Goal: Task Accomplishment & Management: Use online tool/utility

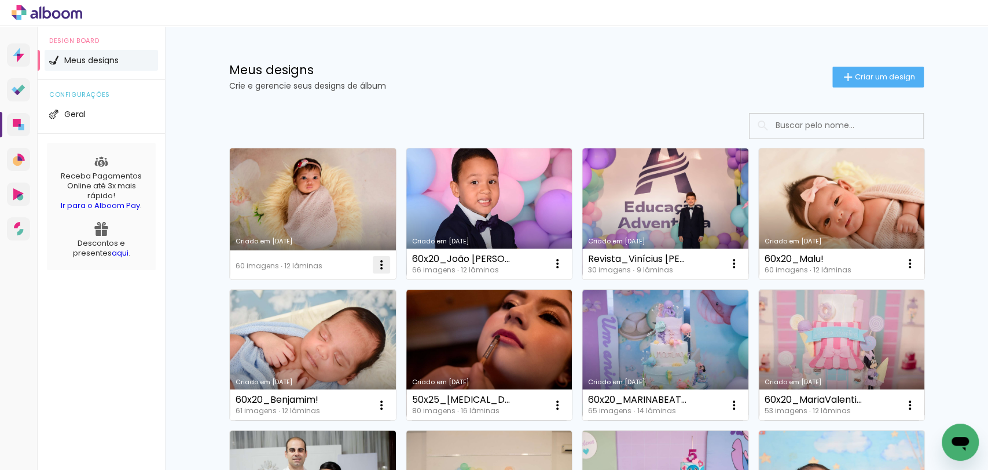
click at [375, 266] on iron-icon at bounding box center [382, 265] width 14 height 14
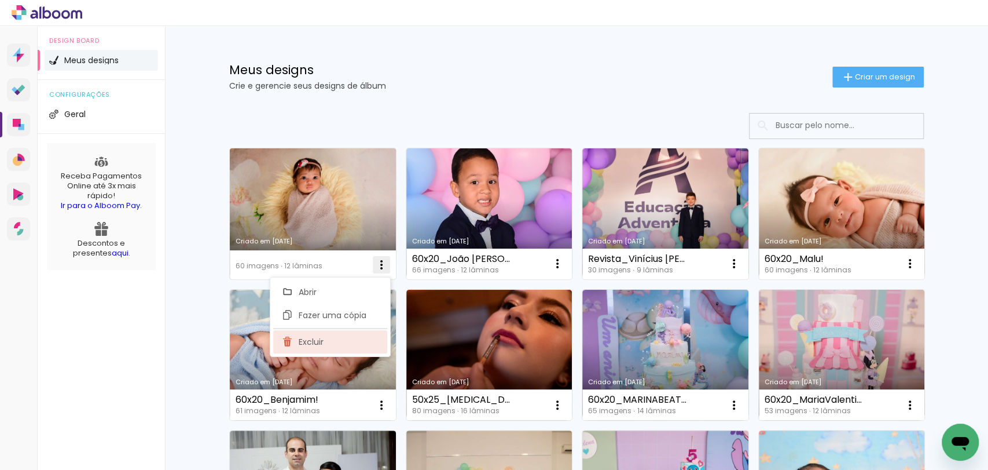
click at [329, 335] on paper-item "Excluir" at bounding box center [330, 341] width 114 height 23
click at [329, 335] on div "Abrir Fazer uma cópia Excluir" at bounding box center [330, 311] width 122 height 81
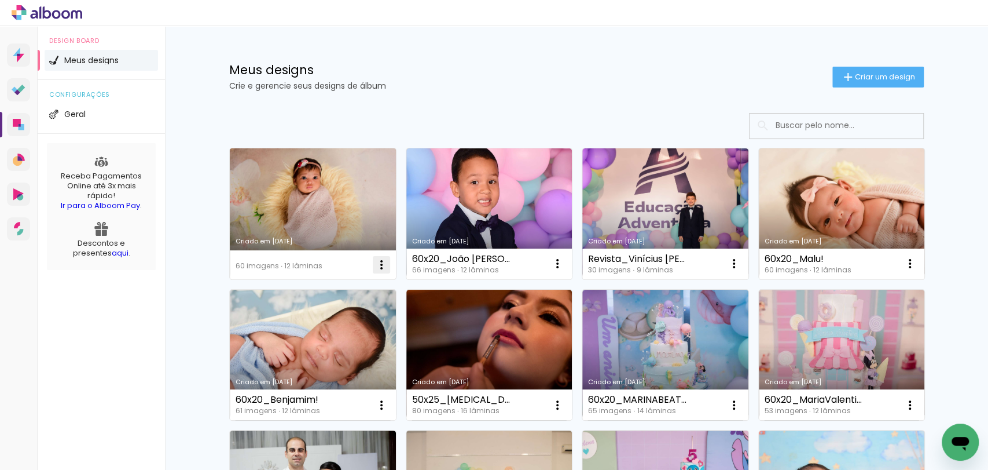
click at [375, 267] on iron-icon at bounding box center [382, 265] width 14 height 14
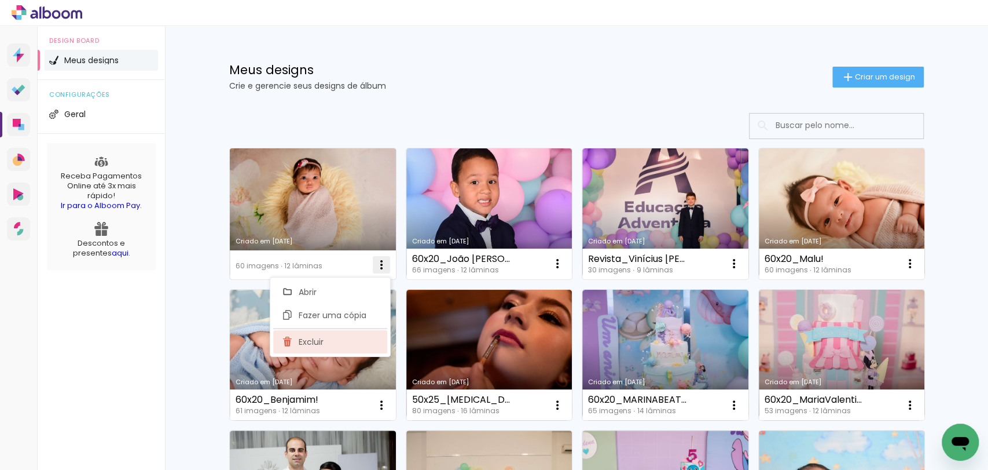
click at [320, 338] on span "Excluir" at bounding box center [311, 342] width 25 height 8
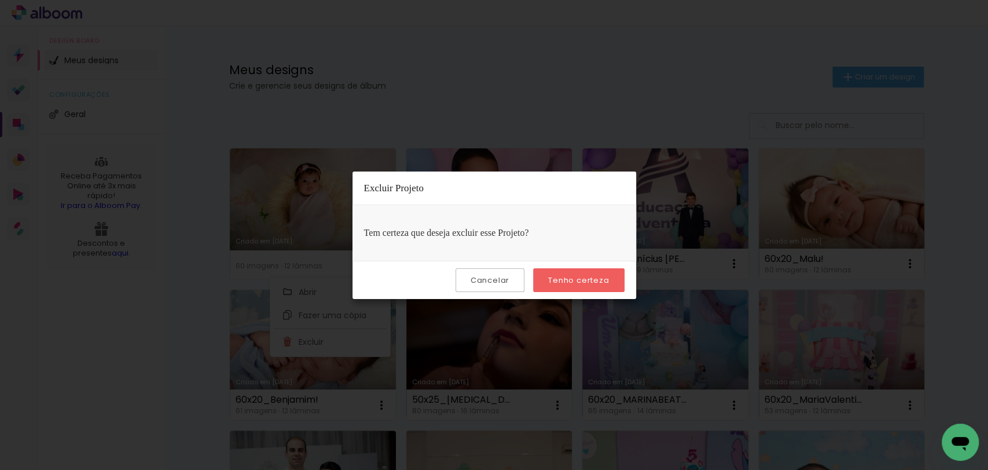
click at [0, 0] on slot "Tenho certeza" at bounding box center [0, 0] width 0 height 0
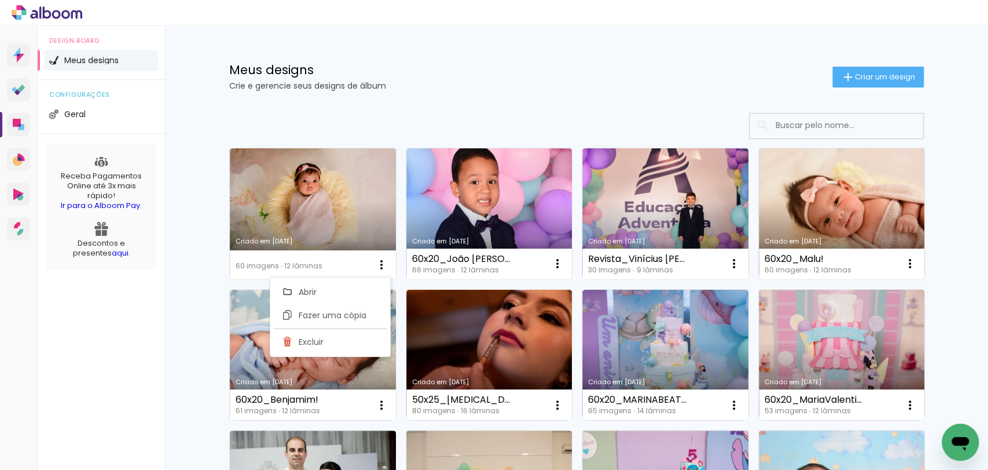
click at [482, 84] on p "Crie e gerencie seus designs de álbum" at bounding box center [530, 86] width 603 height 8
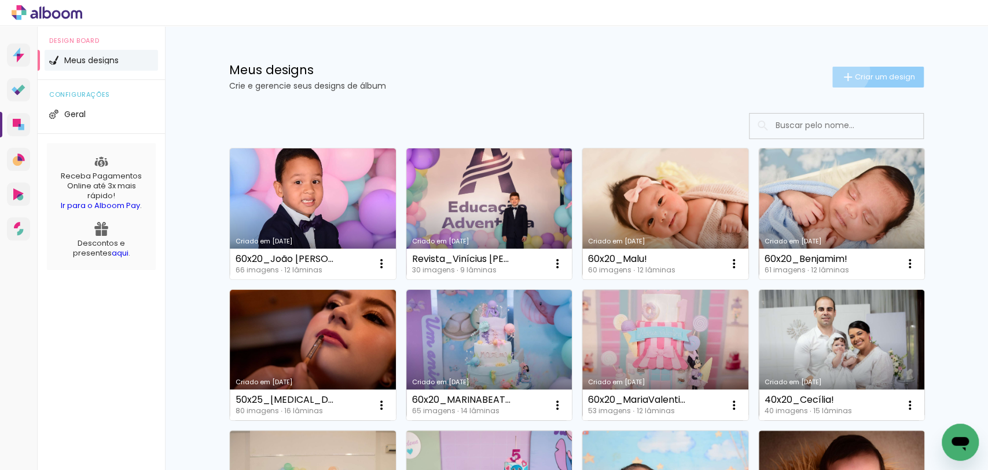
click at [841, 71] on iron-icon at bounding box center [848, 77] width 14 height 14
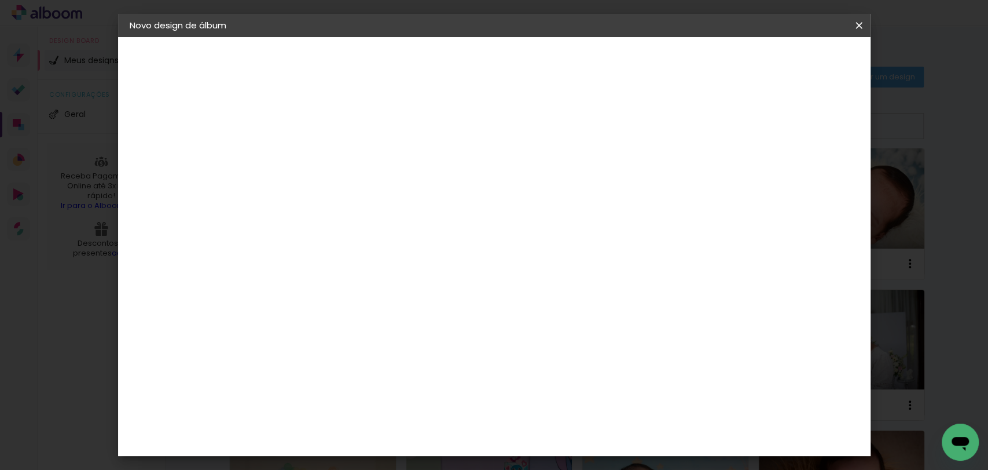
click at [319, 155] on input at bounding box center [319, 155] width 0 height 18
type input "Elizabeth 20x30"
type paper-input "Elizabeth 20x30"
click at [0, 0] on slot "Avançar" at bounding box center [0, 0] width 0 height 0
click at [0, 0] on slot "Tamanho Livre" at bounding box center [0, 0] width 0 height 0
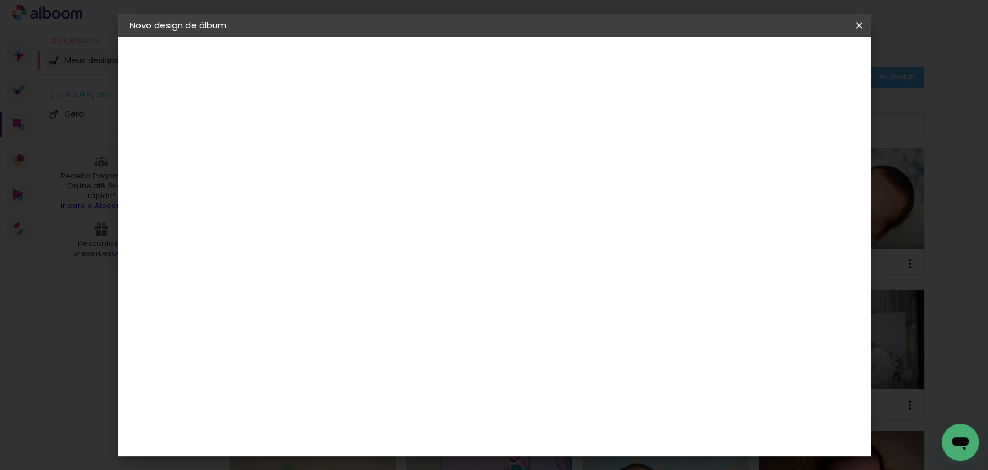
click at [0, 0] on slot "Avançar" at bounding box center [0, 0] width 0 height 0
click at [292, 330] on input "30" at bounding box center [282, 328] width 30 height 17
type input "20"
type paper-input "20"
type input "4"
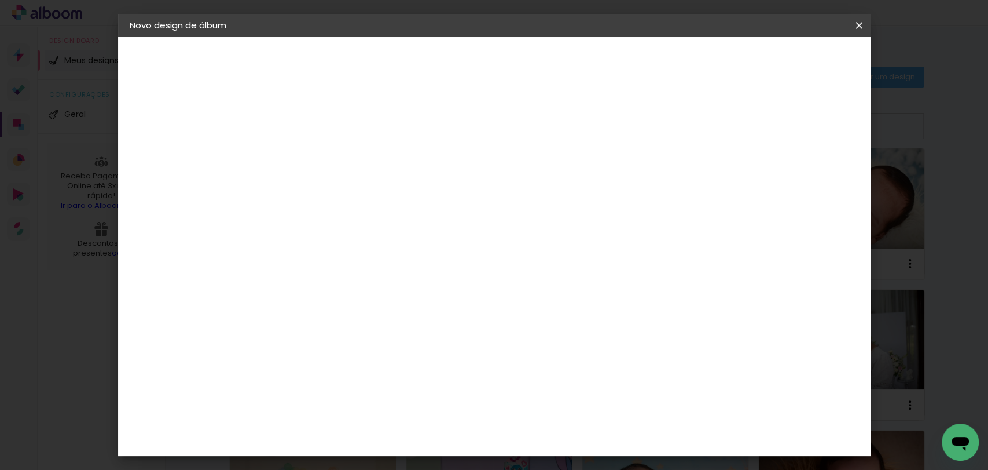
type paper-input "4"
click at [804, 179] on input "4" at bounding box center [800, 174] width 21 height 17
type input "3"
type paper-input "3"
click at [804, 179] on input "3" at bounding box center [801, 174] width 21 height 17
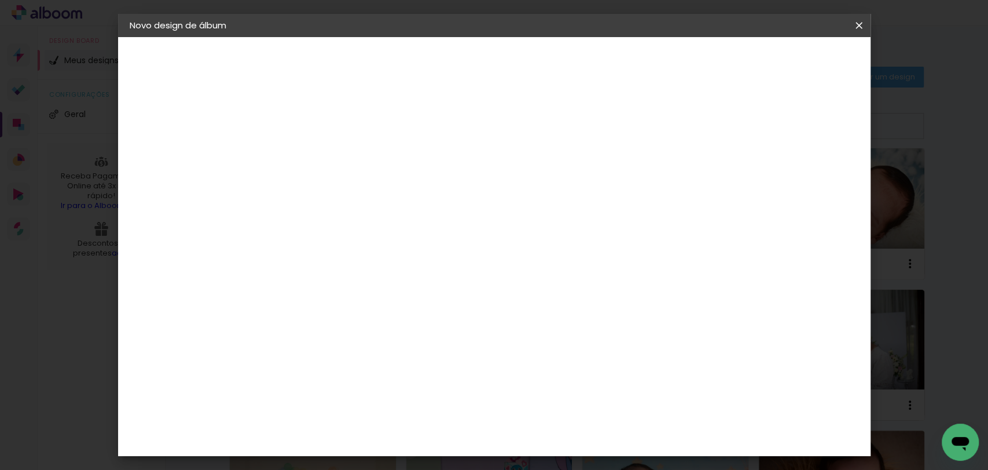
type input "2"
type paper-input "2"
click at [805, 179] on input "2" at bounding box center [803, 174] width 21 height 17
type input "1"
type paper-input "1"
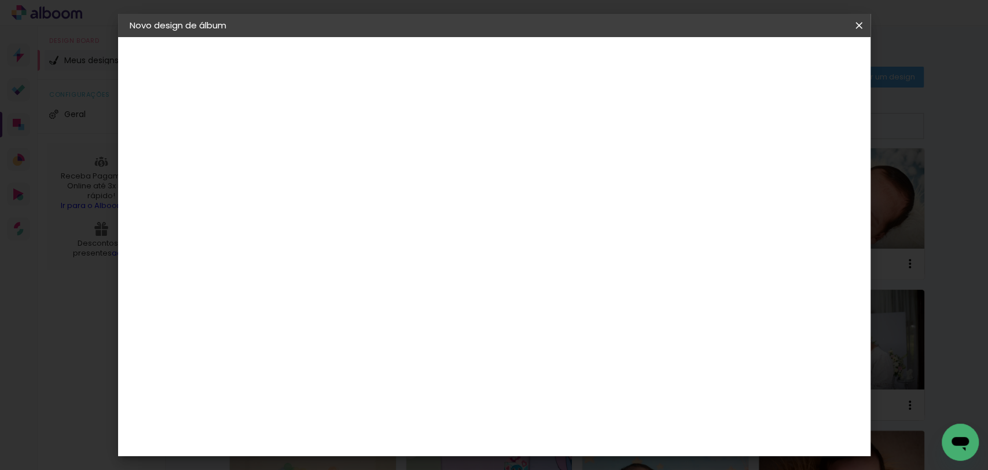
click at [806, 177] on input "1" at bounding box center [804, 174] width 21 height 17
type input "0"
click at [810, 178] on input "0" at bounding box center [804, 174] width 21 height 17
click at [786, 57] on span "Iniciar design" at bounding box center [759, 61] width 53 height 8
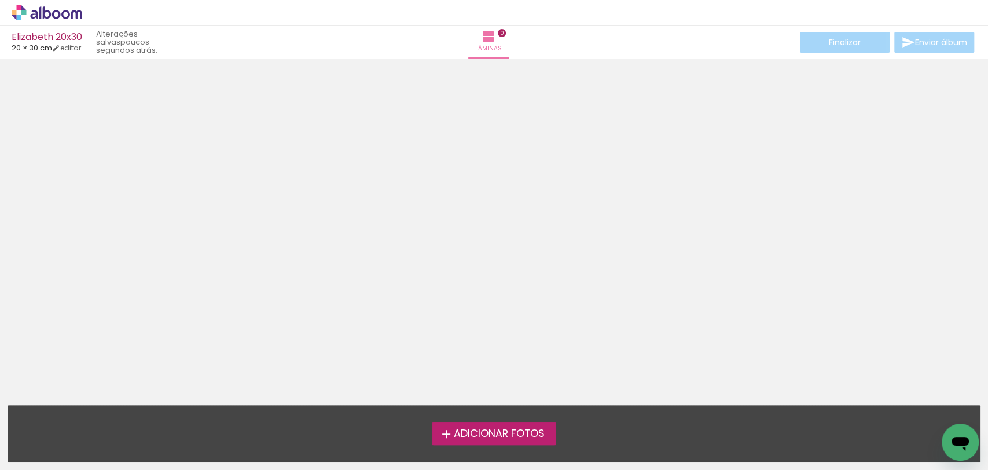
click at [522, 435] on span "Adicionar Fotos" at bounding box center [498, 433] width 91 height 10
click at [0, 0] on input "file" at bounding box center [0, 0] width 0 height 0
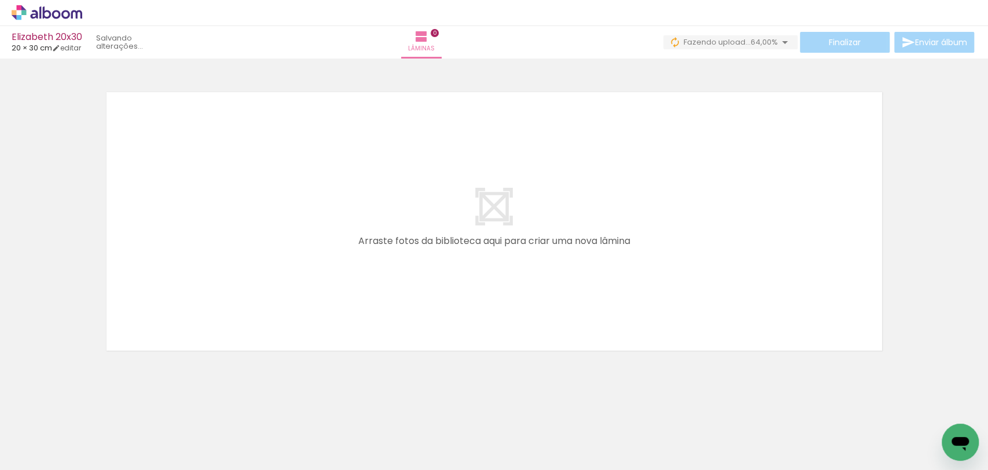
scroll to position [0, 731]
click at [21, 447] on iron-icon at bounding box center [17, 454] width 14 height 14
click at [0, 0] on input "file" at bounding box center [0, 0] width 0 height 0
drag, startPoint x: 330, startPoint y: 459, endPoint x: 317, endPoint y: 464, distance: 14.1
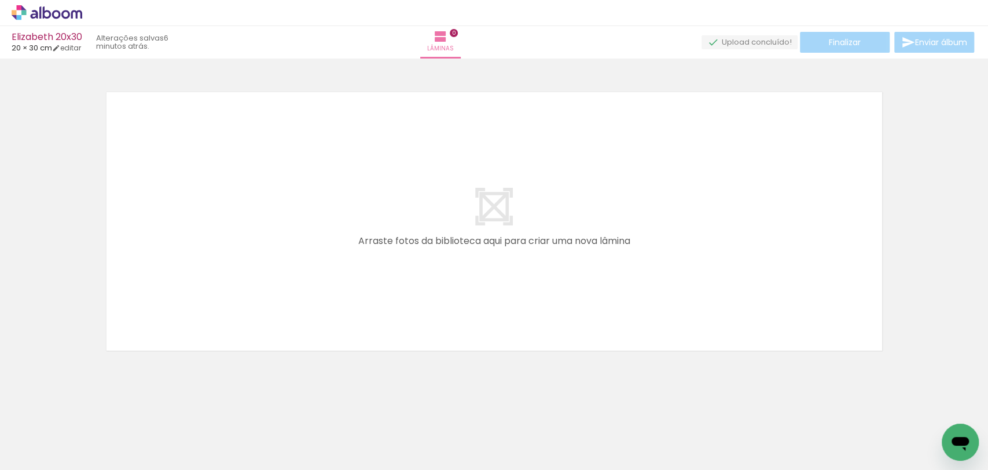
click at [95, 462] on iron-horizontal-list at bounding box center [83, 433] width 23 height 72
drag, startPoint x: 141, startPoint y: 433, endPoint x: 191, endPoint y: 420, distance: 51.5
click at [182, 325] on quentale-workspace at bounding box center [494, 235] width 988 height 470
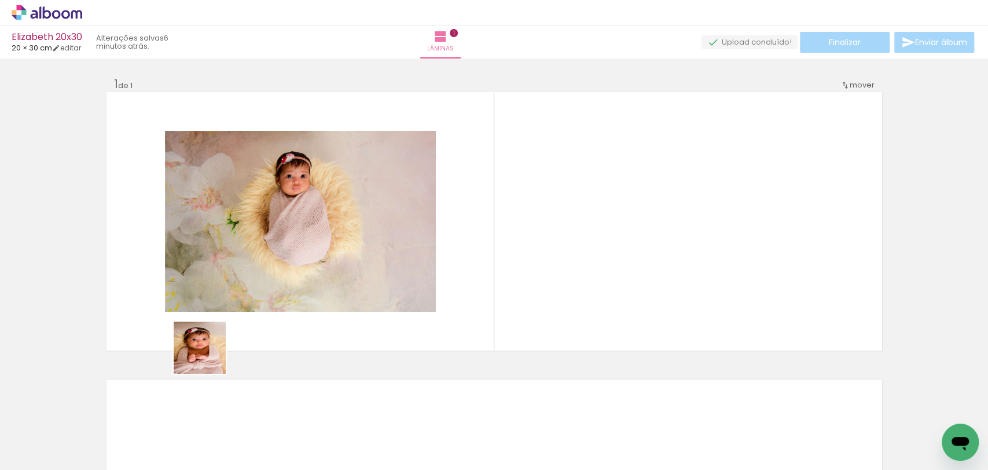
drag, startPoint x: 188, startPoint y: 430, endPoint x: 236, endPoint y: 368, distance: 78.5
click at [228, 316] on quentale-workspace at bounding box center [494, 235] width 988 height 470
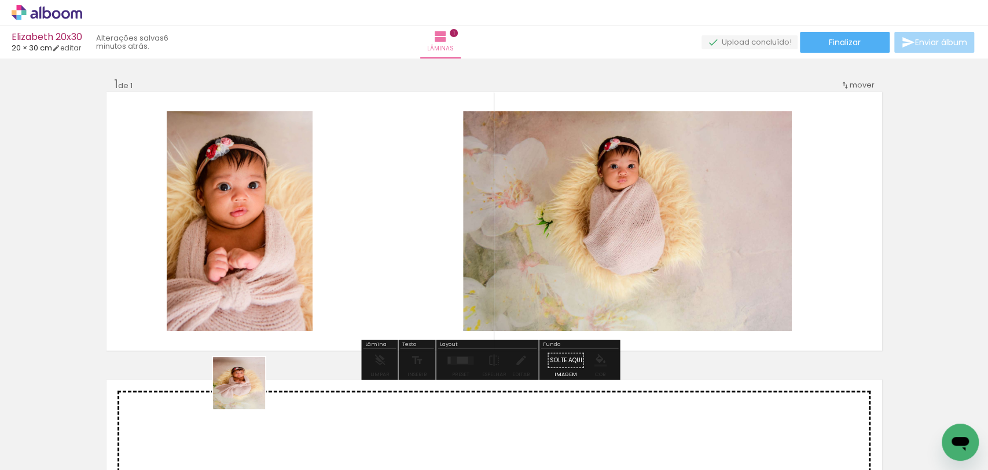
drag, startPoint x: 233, startPoint y: 442, endPoint x: 283, endPoint y: 360, distance: 95.6
click at [273, 315] on quentale-workspace at bounding box center [494, 235] width 988 height 470
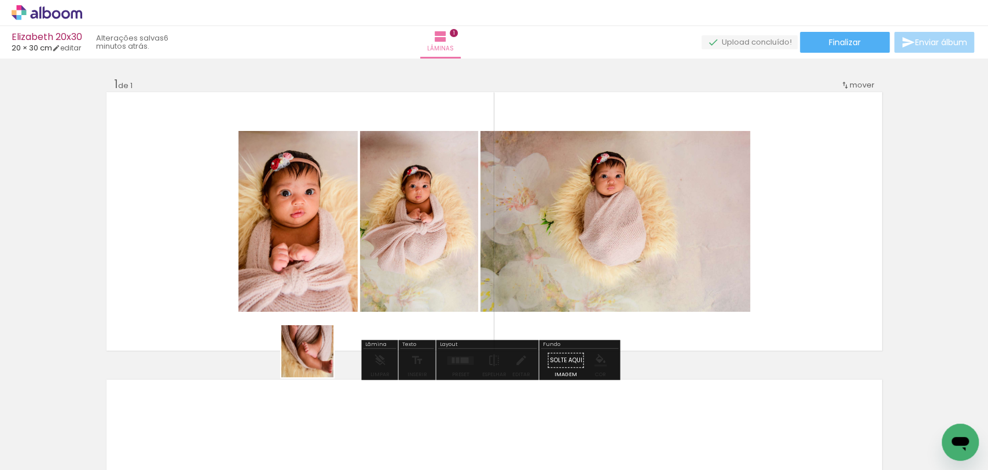
drag, startPoint x: 309, startPoint y: 439, endPoint x: 369, endPoint y: 403, distance: 70.1
click at [344, 307] on quentale-workspace at bounding box center [494, 235] width 988 height 470
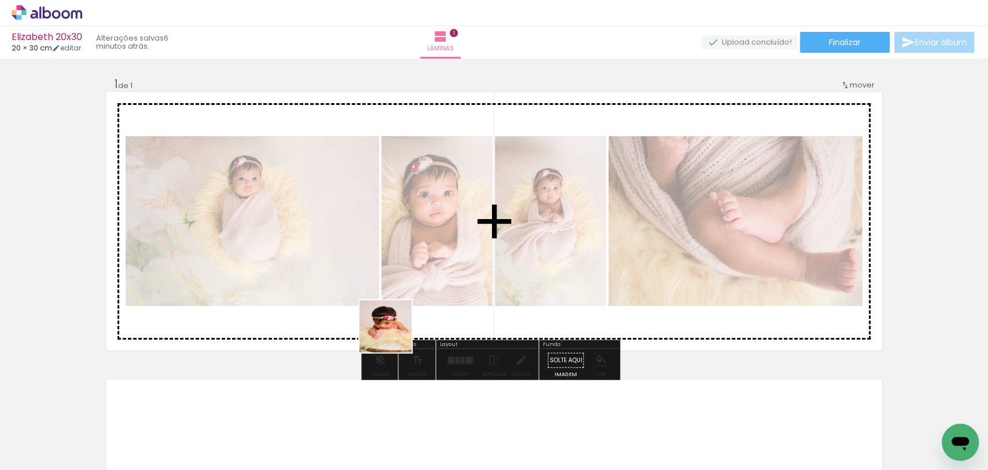
drag, startPoint x: 382, startPoint y: 450, endPoint x: 406, endPoint y: 294, distance: 158.2
click at [398, 320] on quentale-workspace at bounding box center [494, 235] width 988 height 470
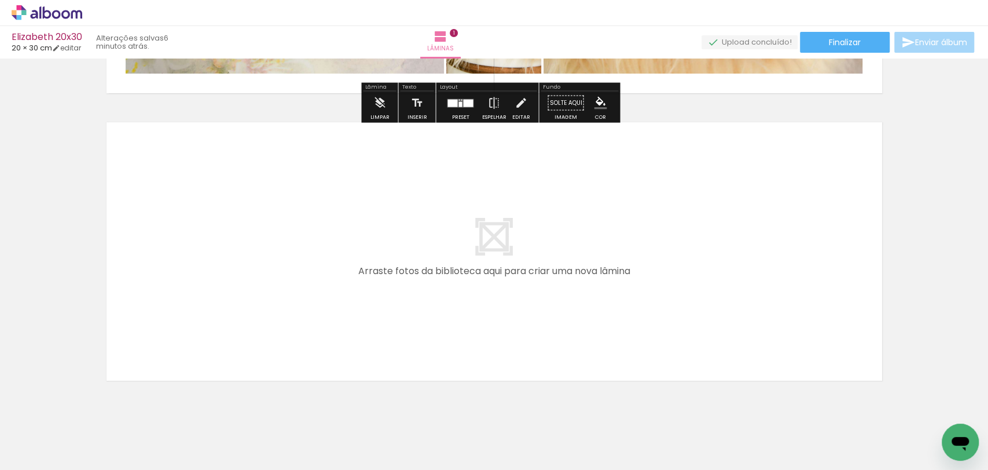
scroll to position [281, 0]
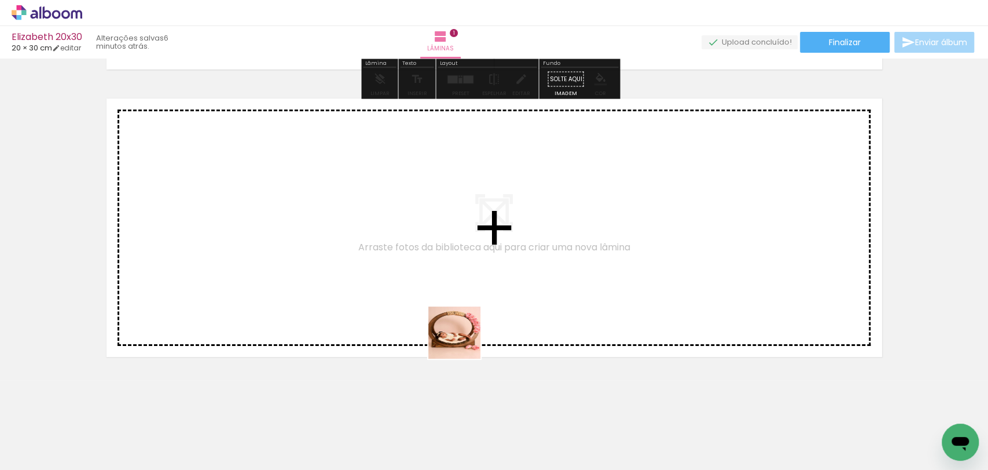
drag, startPoint x: 441, startPoint y: 420, endPoint x: 503, endPoint y: 391, distance: 68.4
click at [481, 318] on quentale-workspace at bounding box center [494, 235] width 988 height 470
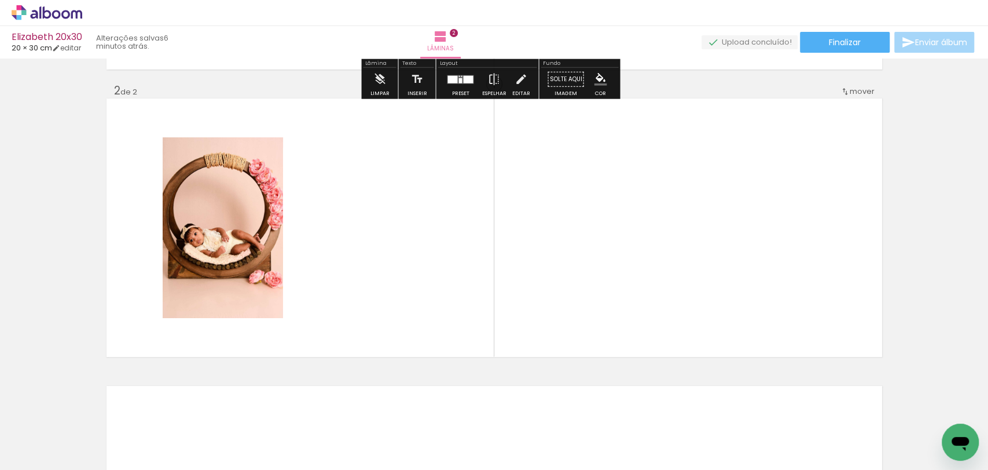
scroll to position [280, 0]
drag, startPoint x: 510, startPoint y: 435, endPoint x: 529, endPoint y: 321, distance: 115.6
click at [529, 321] on quentale-workspace at bounding box center [494, 235] width 988 height 470
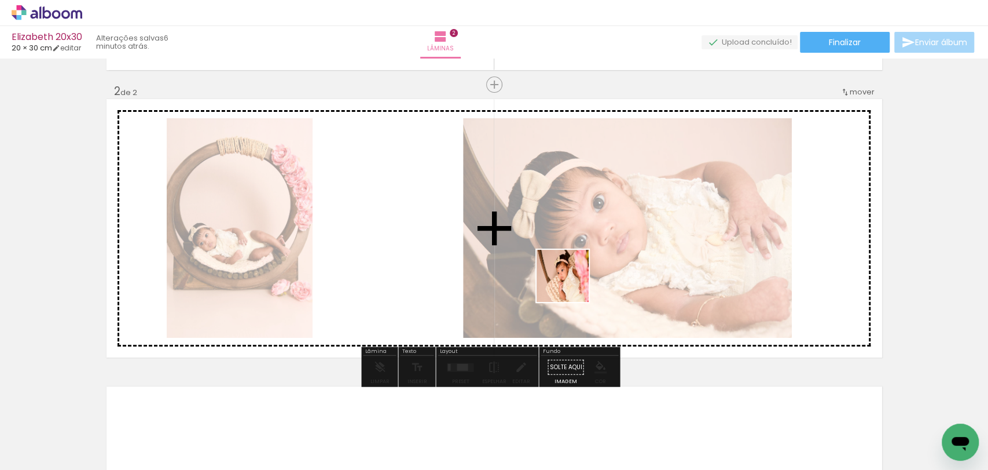
drag, startPoint x: 562, startPoint y: 427, endPoint x: 603, endPoint y: 365, distance: 74.3
click at [574, 279] on quentale-workspace at bounding box center [494, 235] width 988 height 470
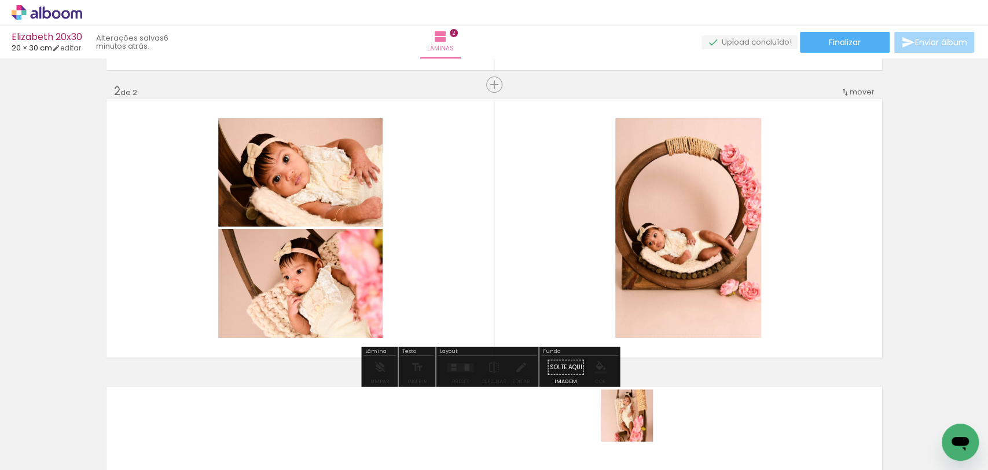
drag, startPoint x: 635, startPoint y: 428, endPoint x: 697, endPoint y: 394, distance: 71.0
click at [635, 294] on quentale-workspace at bounding box center [494, 235] width 988 height 470
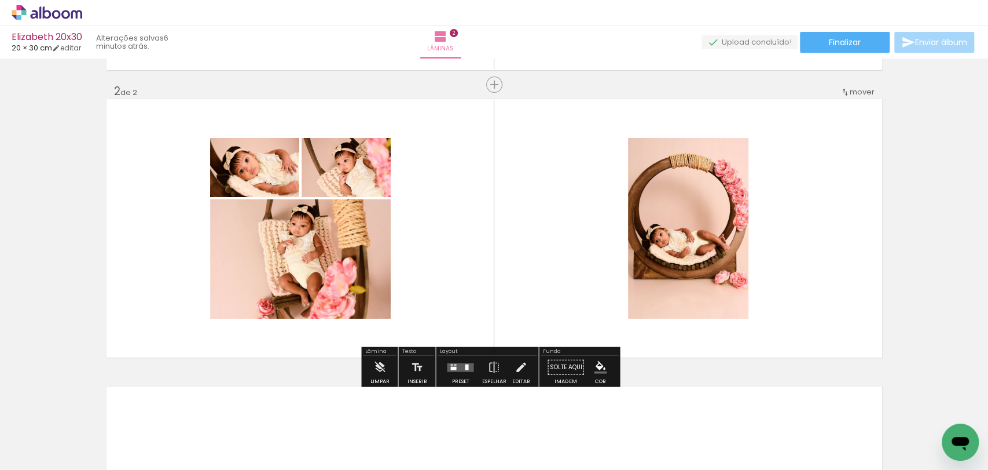
drag, startPoint x: 706, startPoint y: 428, endPoint x: 692, endPoint y: 282, distance: 146.5
click at [694, 283] on quentale-workspace at bounding box center [494, 235] width 988 height 470
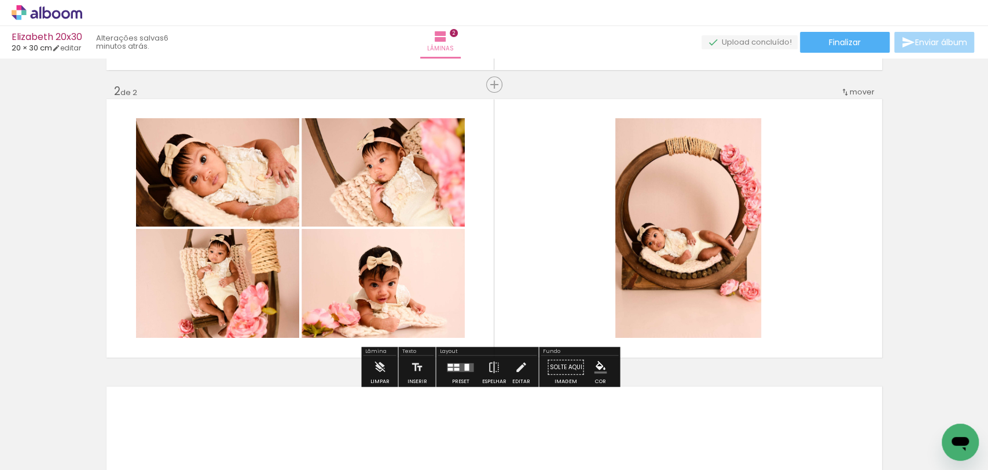
scroll to position [568, 0]
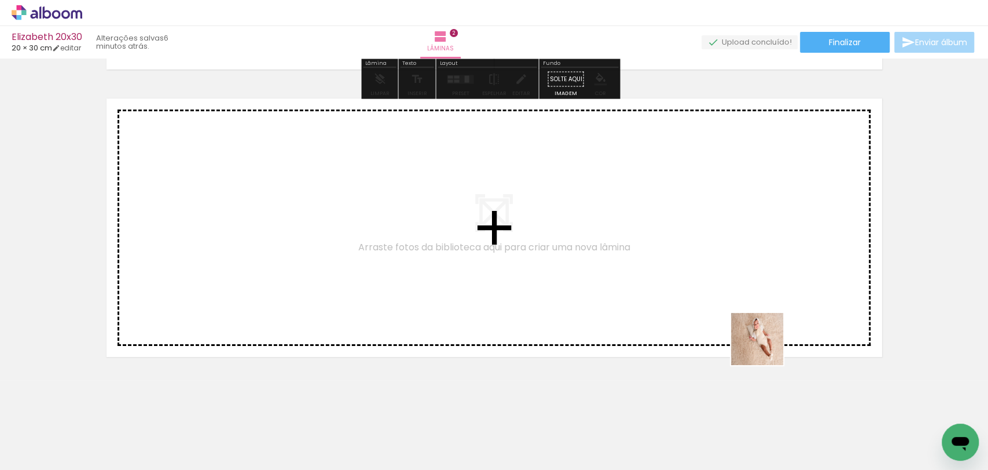
drag, startPoint x: 775, startPoint y: 427, endPoint x: 797, endPoint y: 367, distance: 63.9
click at [757, 298] on quentale-workspace at bounding box center [494, 235] width 988 height 470
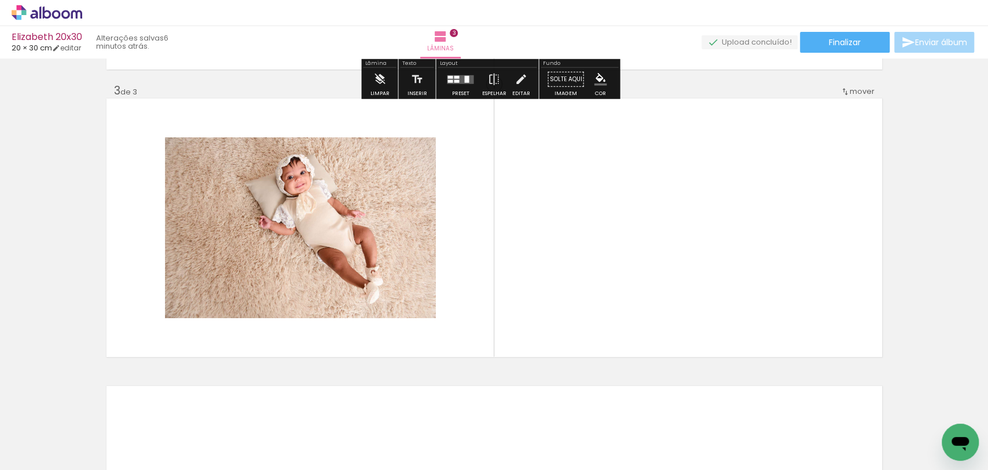
scroll to position [567, 0]
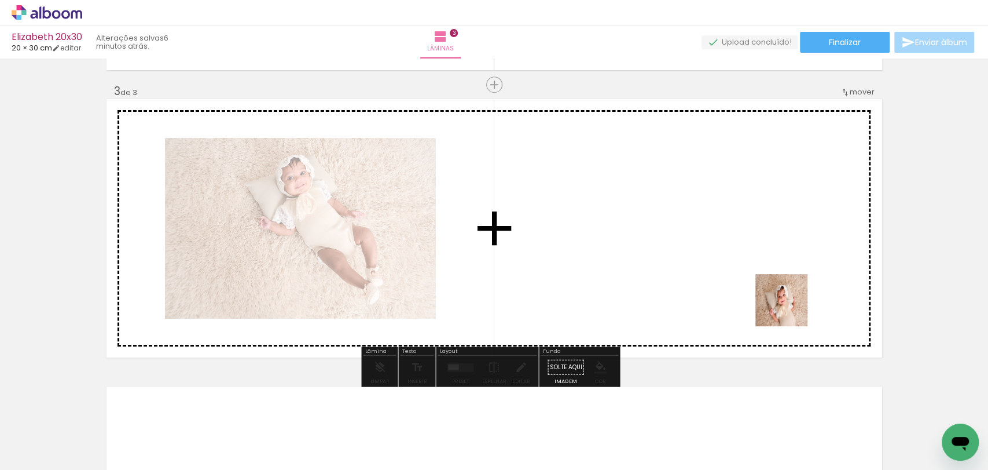
drag, startPoint x: 820, startPoint y: 423, endPoint x: 834, endPoint y: 376, distance: 48.2
click at [789, 306] on quentale-workspace at bounding box center [494, 235] width 988 height 470
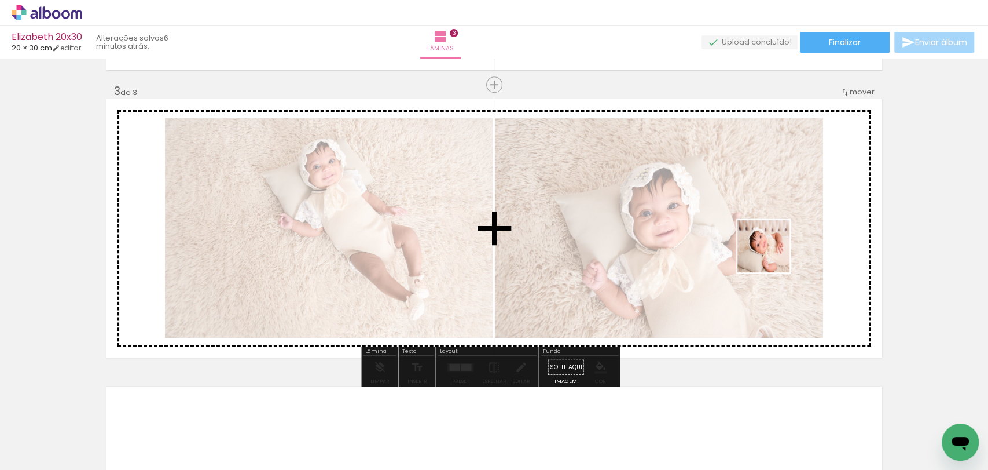
drag, startPoint x: 892, startPoint y: 430, endPoint x: 798, endPoint y: 297, distance: 162.9
click at [772, 254] on quentale-workspace at bounding box center [494, 235] width 988 height 470
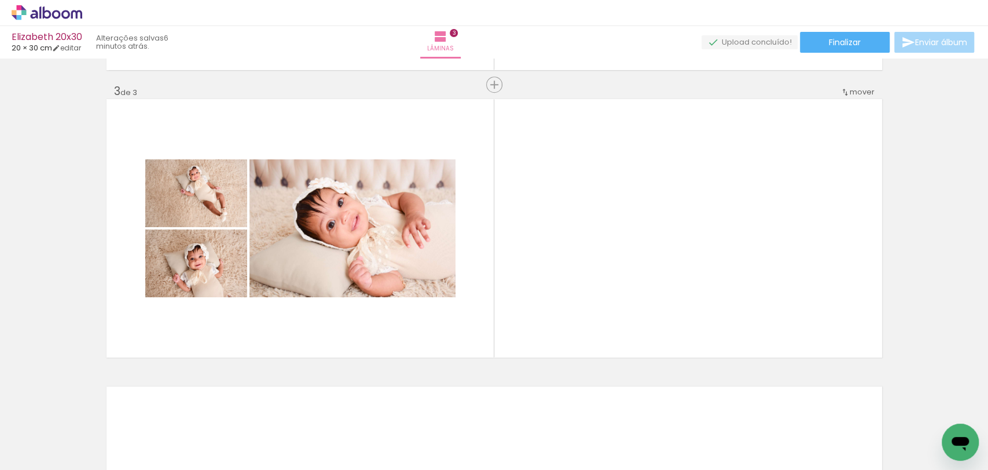
scroll to position [0, 852]
drag, startPoint x: 111, startPoint y: 441, endPoint x: 170, endPoint y: 398, distance: 73.4
click at [153, 289] on quentale-workspace at bounding box center [494, 235] width 988 height 470
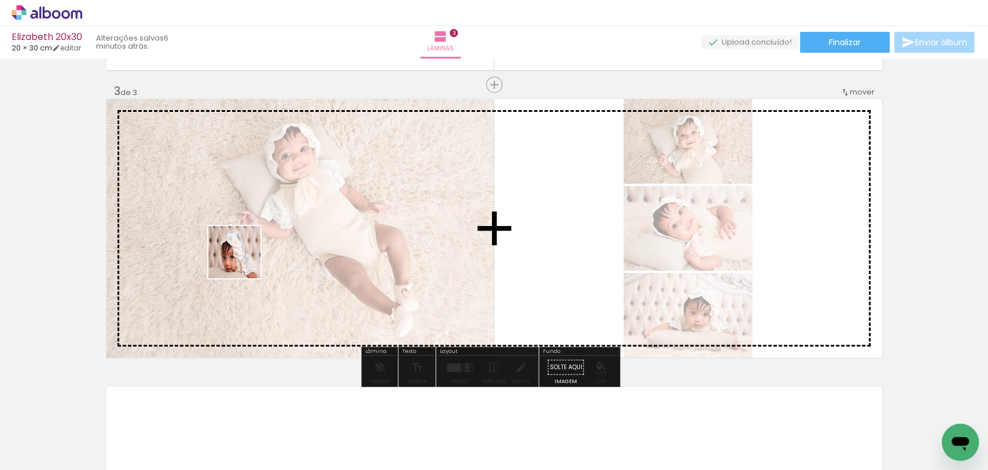
drag, startPoint x: 232, startPoint y: 277, endPoint x: 243, endPoint y: 261, distance: 20.4
click at [243, 261] on quentale-workspace at bounding box center [494, 235] width 988 height 470
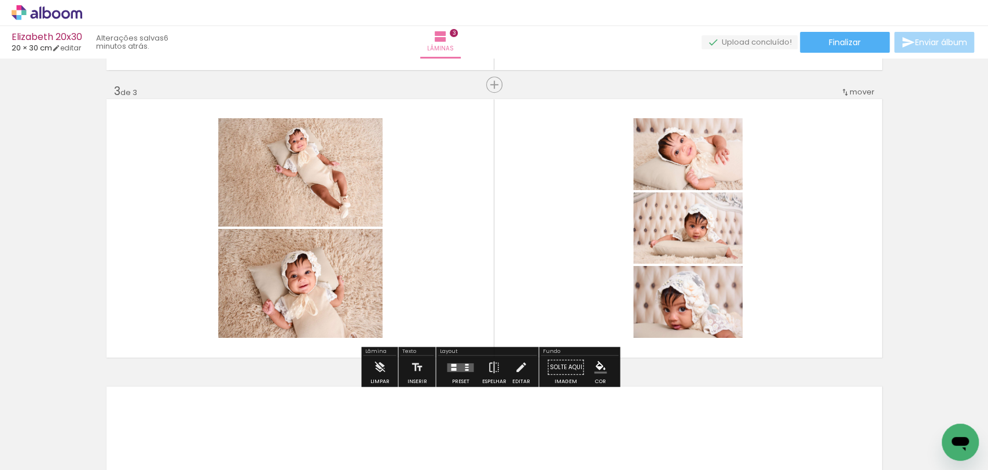
scroll to position [855, 0]
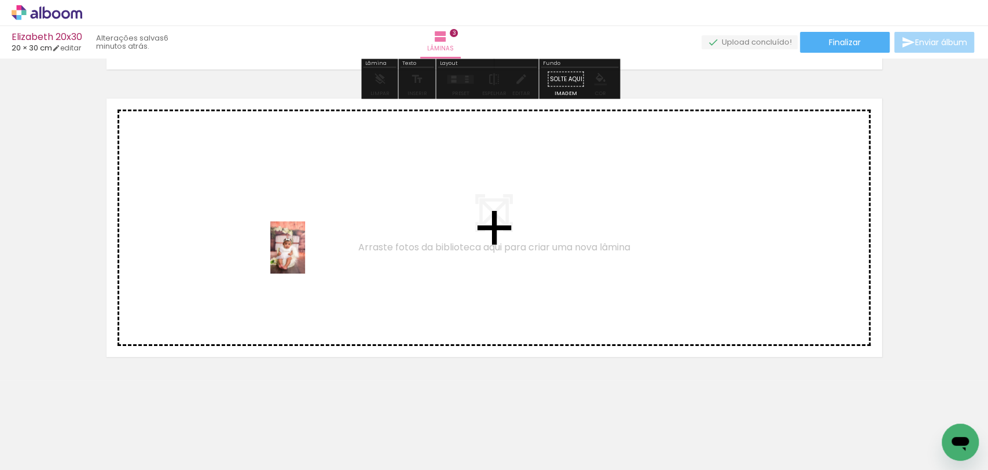
drag, startPoint x: 237, startPoint y: 426, endPoint x: 313, endPoint y: 364, distance: 98.7
click at [305, 258] on quentale-workspace at bounding box center [494, 235] width 988 height 470
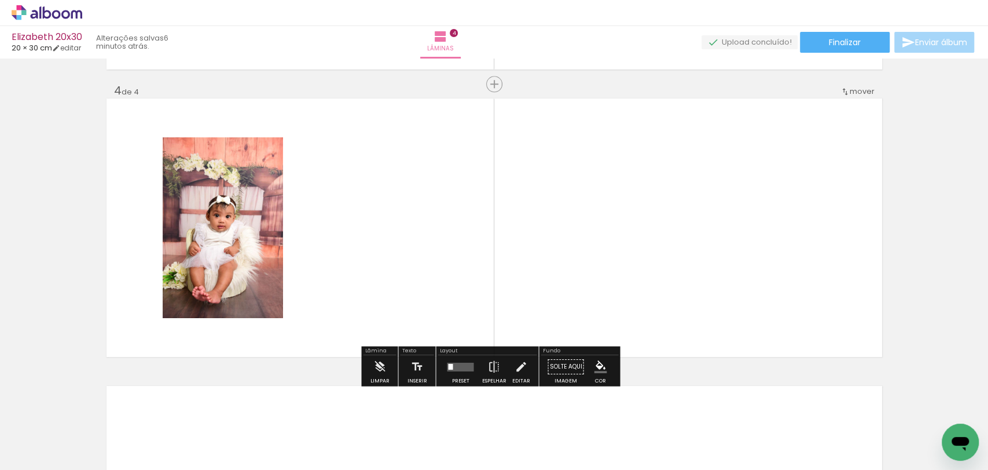
scroll to position [855, 0]
drag, startPoint x: 310, startPoint y: 420, endPoint x: 360, endPoint y: 230, distance: 195.9
click at [360, 230] on quentale-workspace at bounding box center [494, 235] width 988 height 470
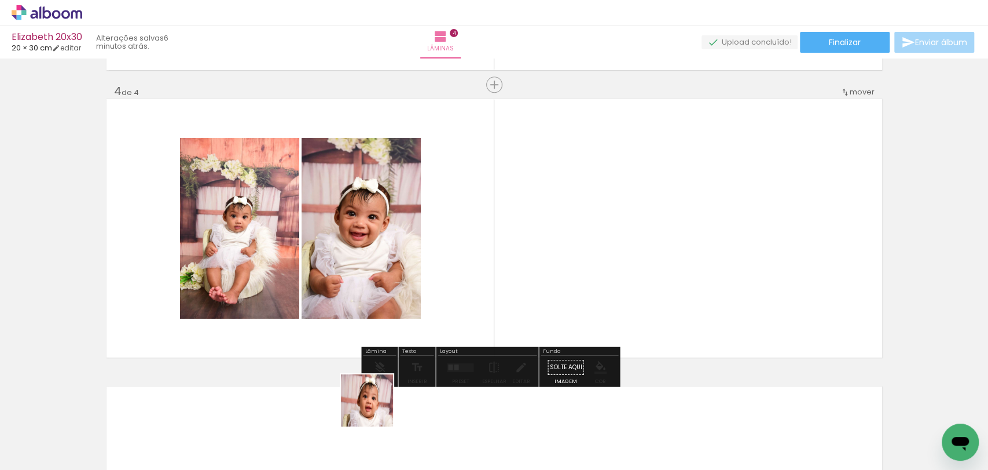
drag, startPoint x: 376, startPoint y: 420, endPoint x: 416, endPoint y: 310, distance: 117.6
click at [415, 255] on quentale-workspace at bounding box center [494, 235] width 988 height 470
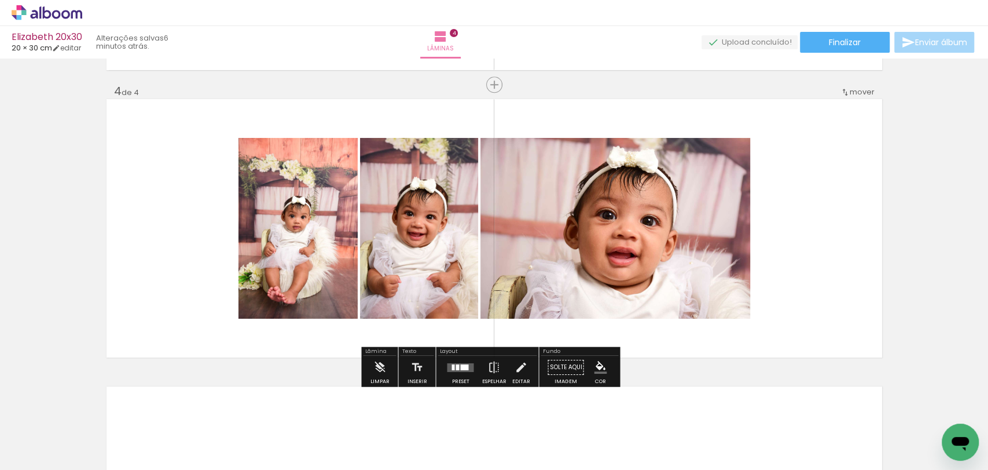
drag, startPoint x: 429, startPoint y: 428, endPoint x: 487, endPoint y: 286, distance: 153.2
click at [485, 208] on quentale-workspace at bounding box center [494, 235] width 988 height 470
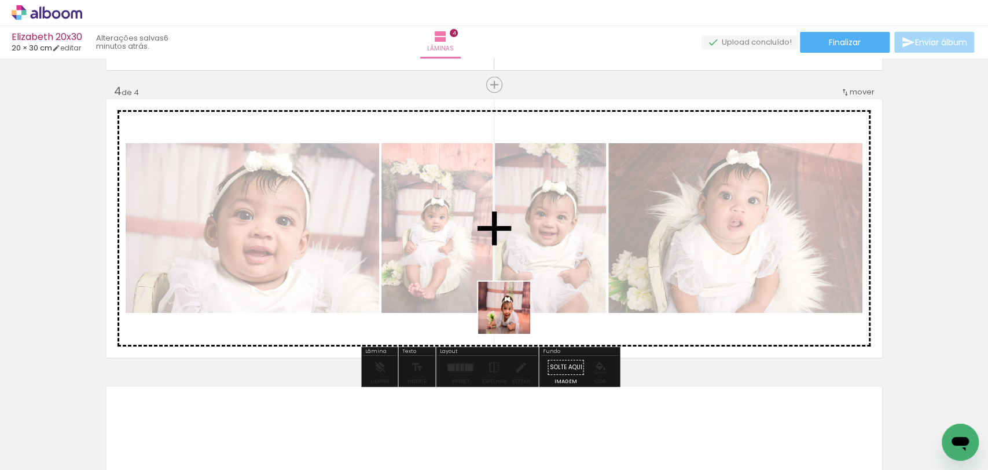
drag, startPoint x: 505, startPoint y: 418, endPoint x: 527, endPoint y: 256, distance: 163.5
click at [527, 256] on quentale-workspace at bounding box center [494, 235] width 988 height 470
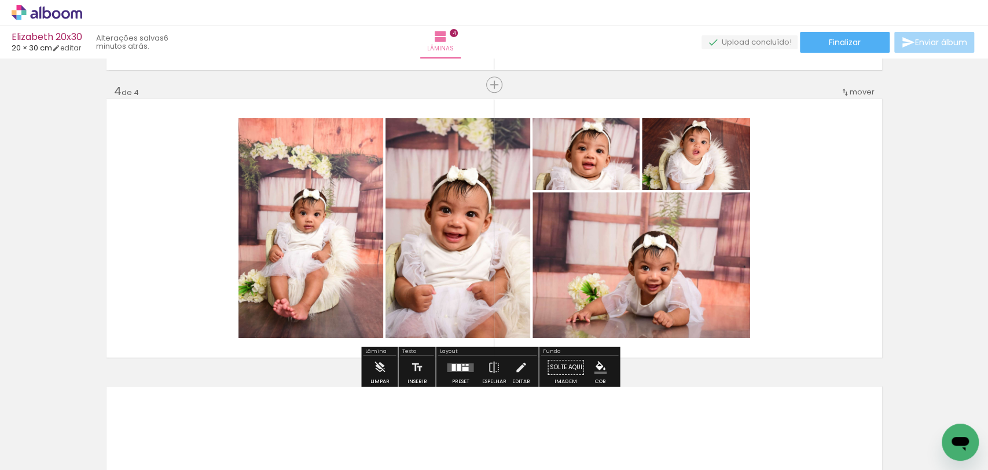
scroll to position [1142, 0]
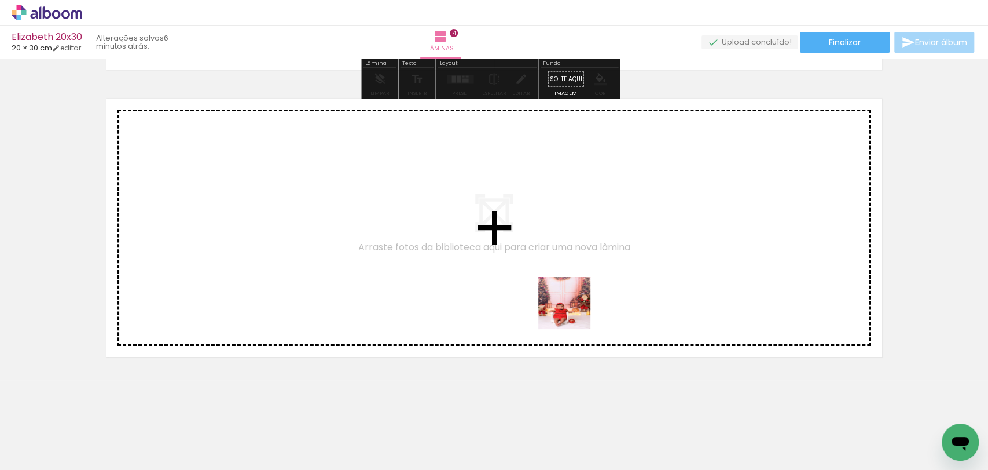
drag, startPoint x: 580, startPoint y: 374, endPoint x: 606, endPoint y: 390, distance: 30.2
click at [576, 278] on quentale-workspace at bounding box center [494, 235] width 988 height 470
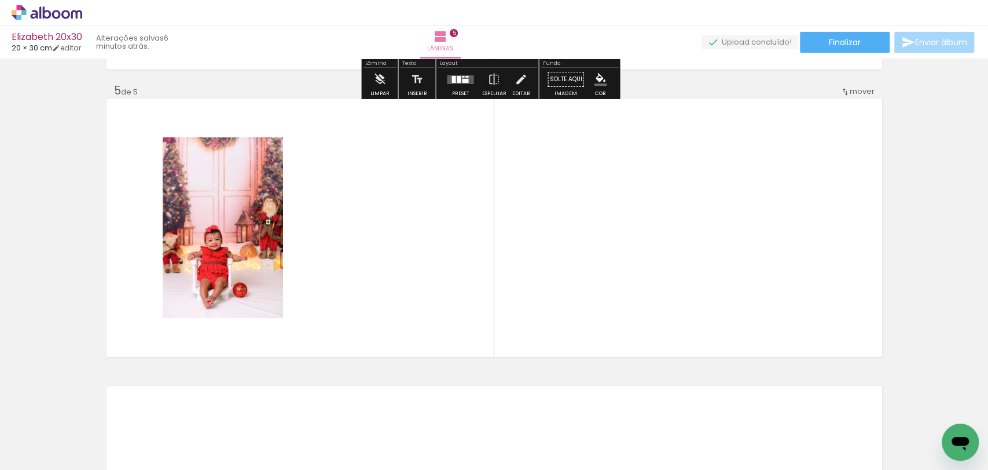
scroll to position [1142, 0]
drag, startPoint x: 609, startPoint y: 431, endPoint x: 654, endPoint y: 252, distance: 184.5
click at [654, 252] on quentale-workspace at bounding box center [494, 235] width 988 height 470
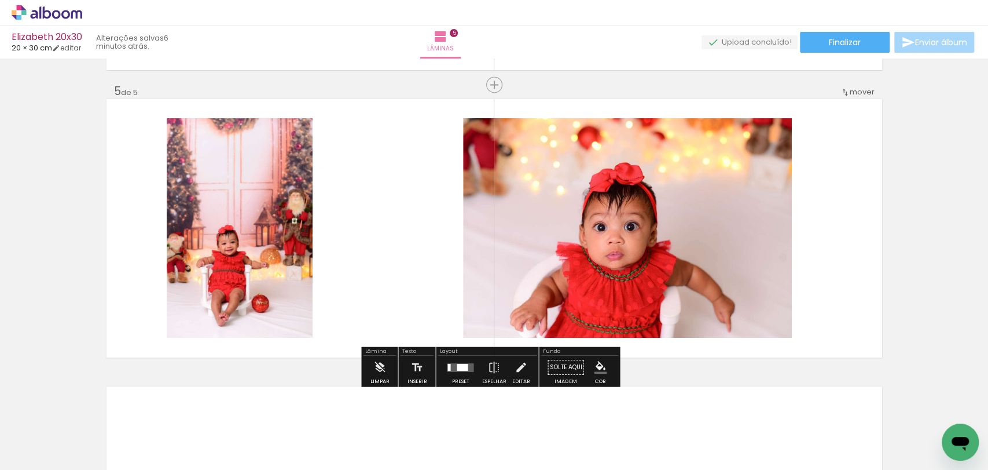
drag, startPoint x: 699, startPoint y: 383, endPoint x: 753, endPoint y: 434, distance: 73.7
click at [699, 282] on quentale-workspace at bounding box center [494, 235] width 988 height 470
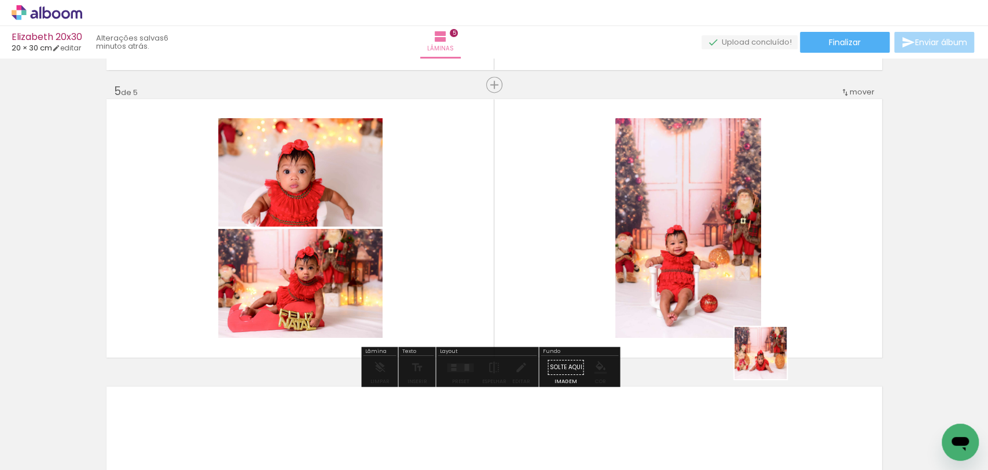
drag, startPoint x: 769, startPoint y: 361, endPoint x: 776, endPoint y: 394, distance: 33.7
click at [776, 338] on quentale-workspace at bounding box center [494, 235] width 988 height 470
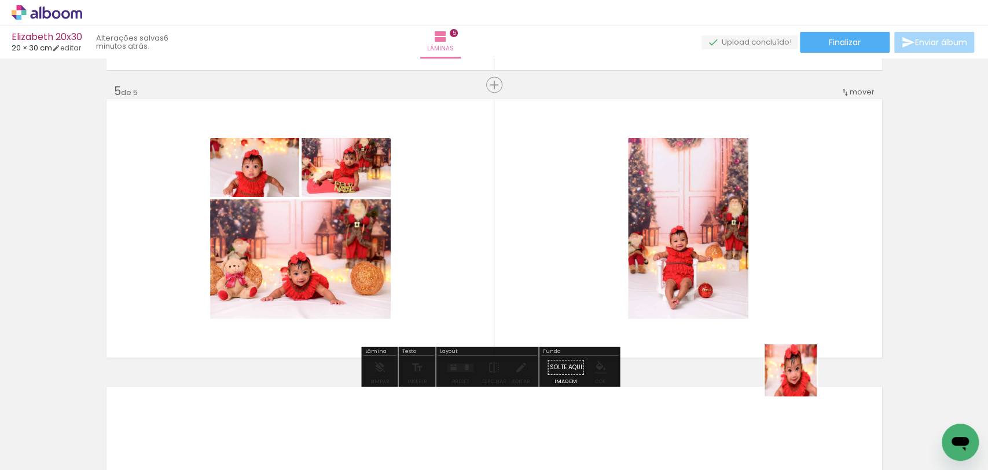
drag, startPoint x: 800, startPoint y: 379, endPoint x: 645, endPoint y: 466, distance: 177.6
click at [775, 305] on quentale-workspace at bounding box center [494, 235] width 988 height 470
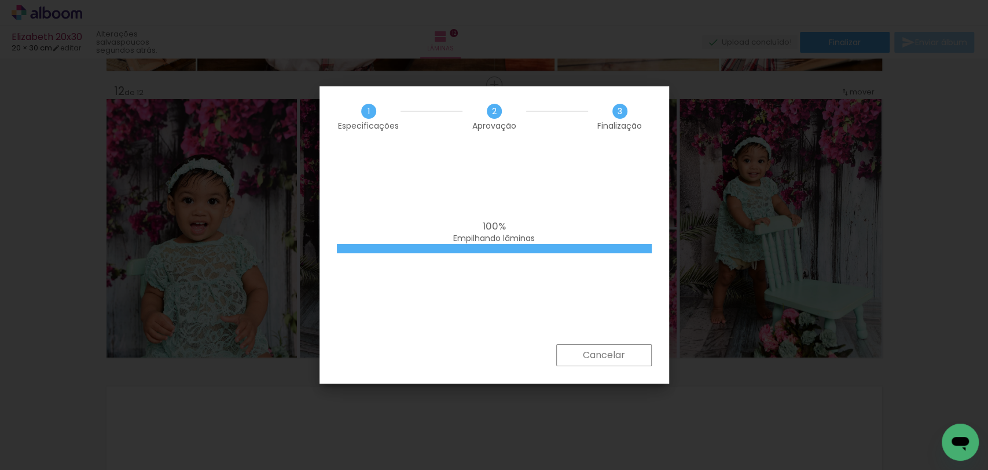
scroll to position [0, 3001]
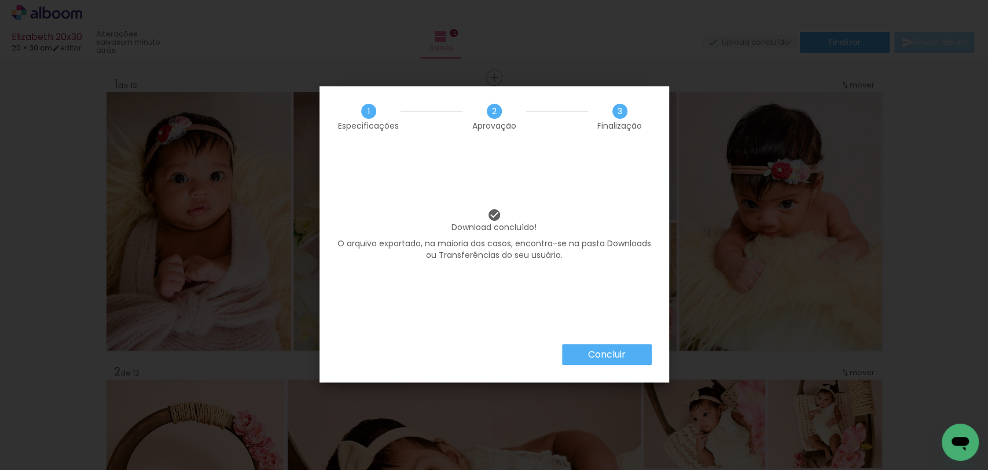
scroll to position [0, 3001]
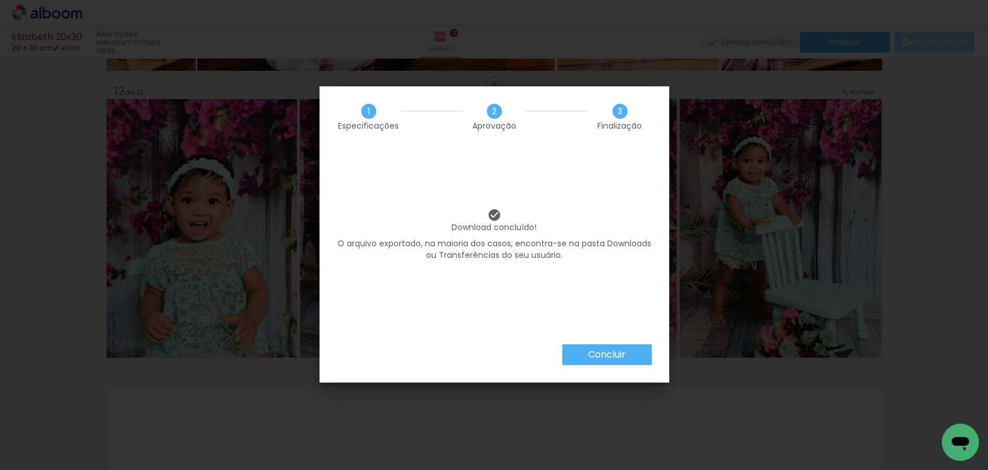
click at [0, 0] on slot "Concluir" at bounding box center [0, 0] width 0 height 0
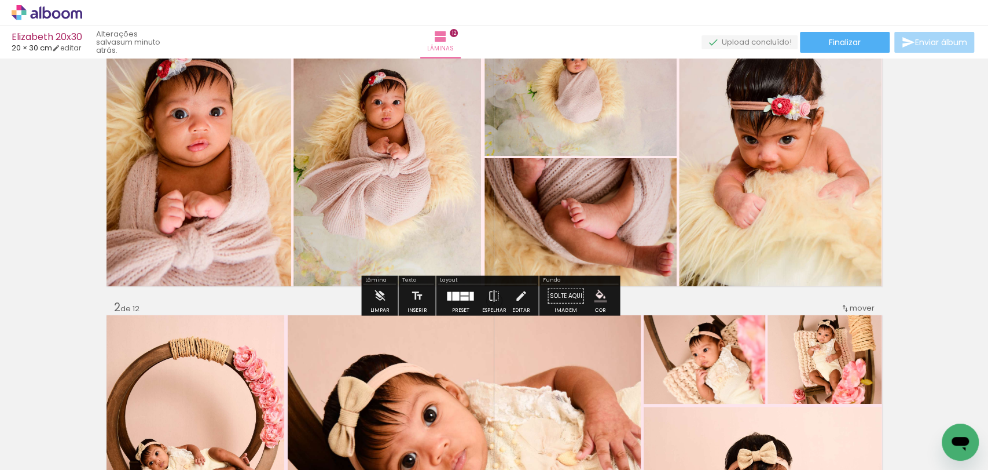
scroll to position [0, 0]
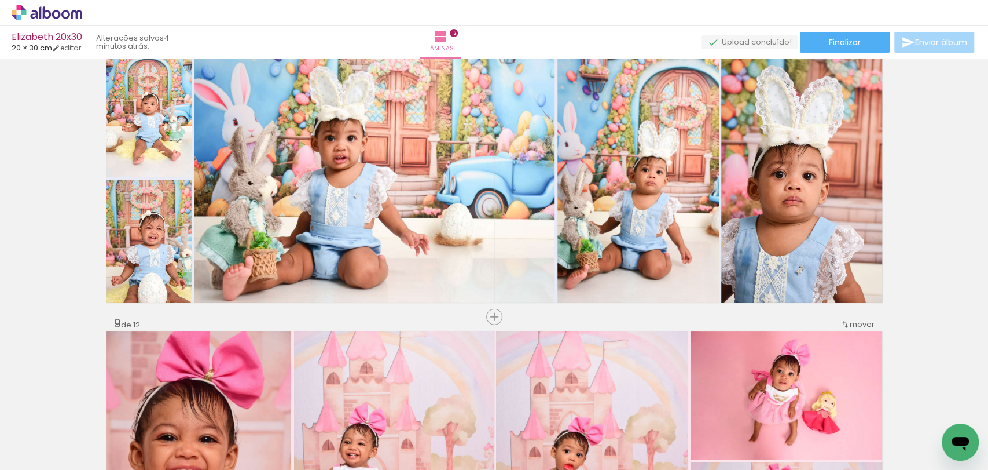
scroll to position [2380, 0]
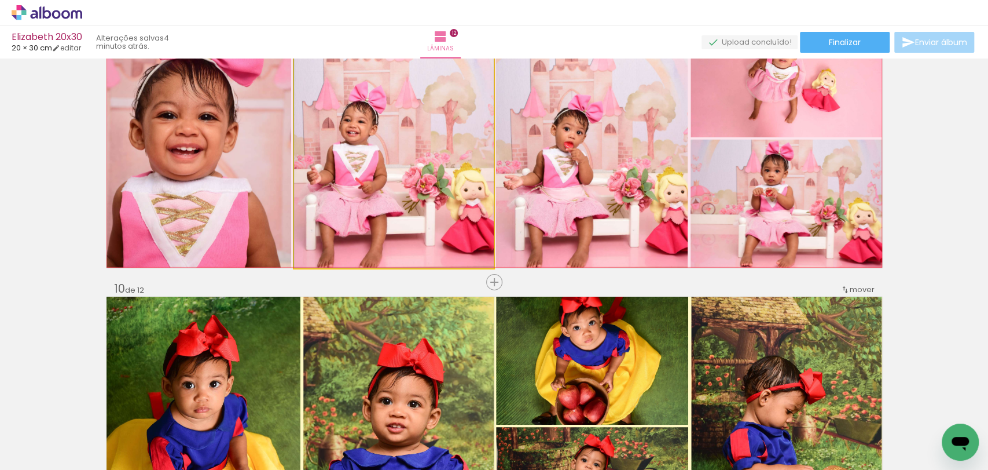
click at [401, 187] on quentale-photo at bounding box center [394, 138] width 200 height 259
click at [404, 188] on quentale-photo at bounding box center [394, 138] width 200 height 259
click at [0, 0] on div at bounding box center [0, 0] width 0 height 0
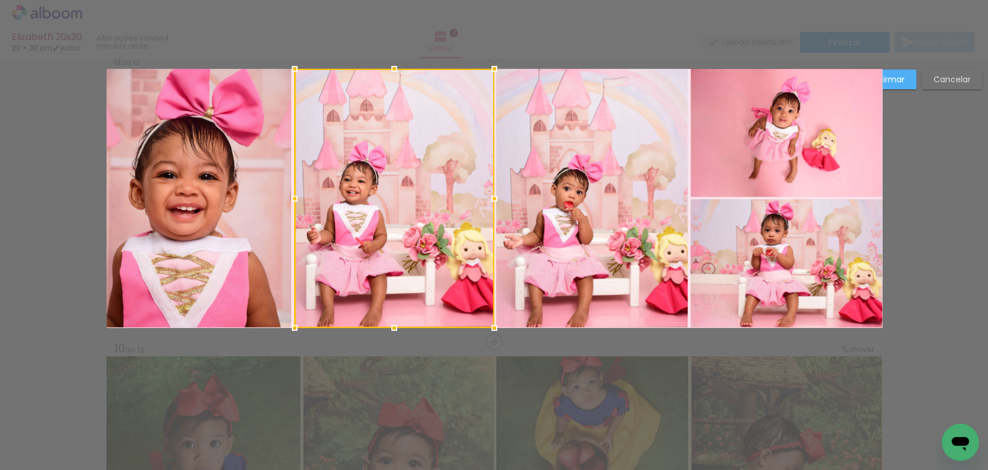
click at [403, 188] on div at bounding box center [395, 198] width 200 height 259
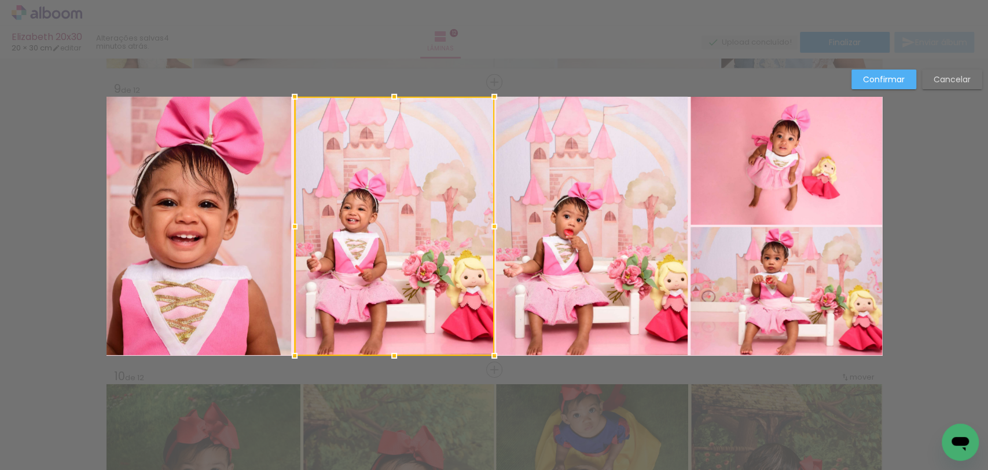
scroll to position [2290, 0]
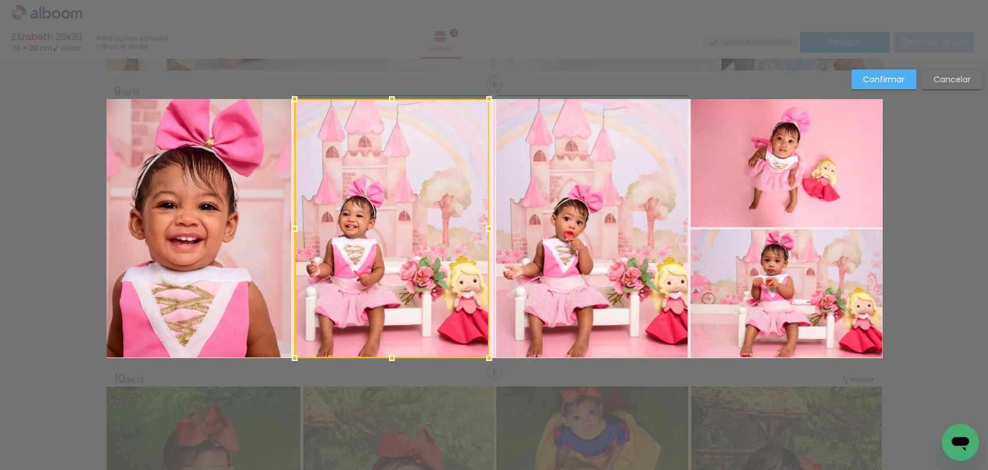
drag, startPoint x: 492, startPoint y: 229, endPoint x: 481, endPoint y: 254, distance: 27.7
click at [481, 254] on div at bounding box center [392, 228] width 195 height 259
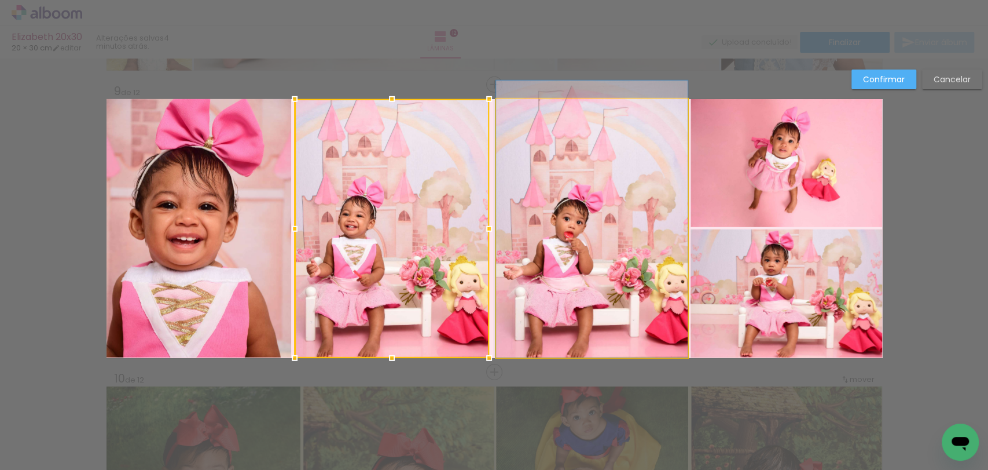
click at [532, 255] on quentale-photo at bounding box center [592, 228] width 192 height 258
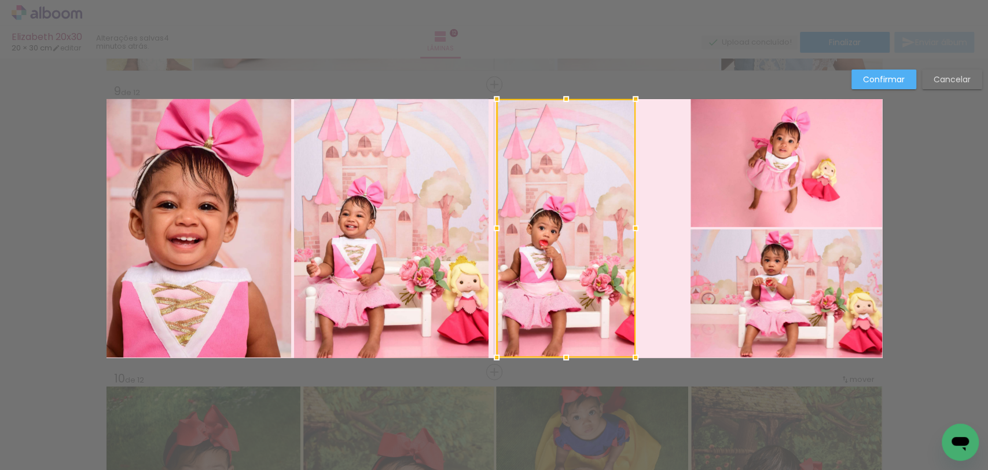
drag, startPoint x: 685, startPoint y: 223, endPoint x: 635, endPoint y: 238, distance: 52.4
click at [635, 238] on div at bounding box center [635, 228] width 23 height 23
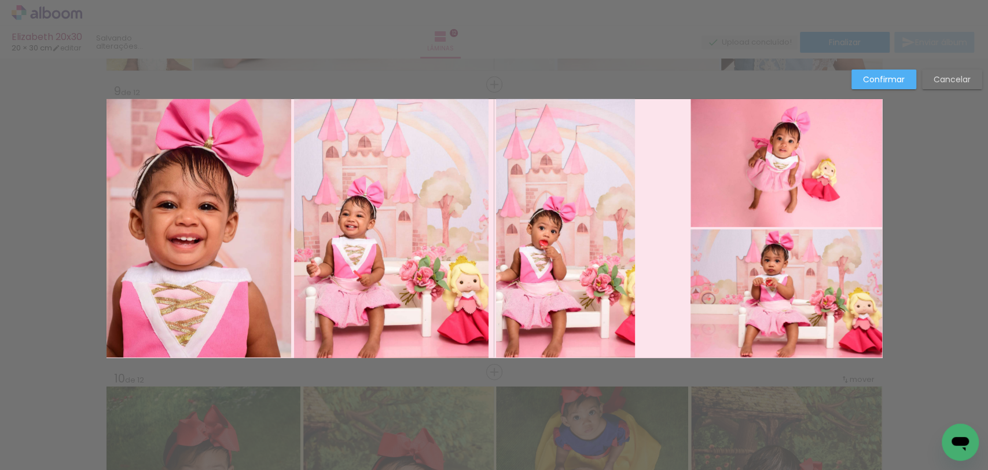
click at [624, 346] on quentale-photo at bounding box center [565, 228] width 139 height 258
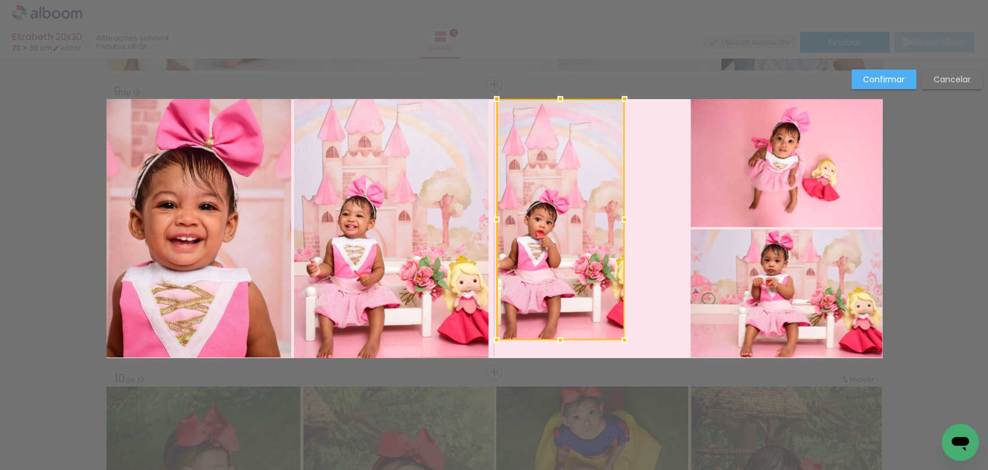
drag, startPoint x: 633, startPoint y: 360, endPoint x: 621, endPoint y: 343, distance: 20.3
click at [621, 343] on div at bounding box center [624, 339] width 23 height 23
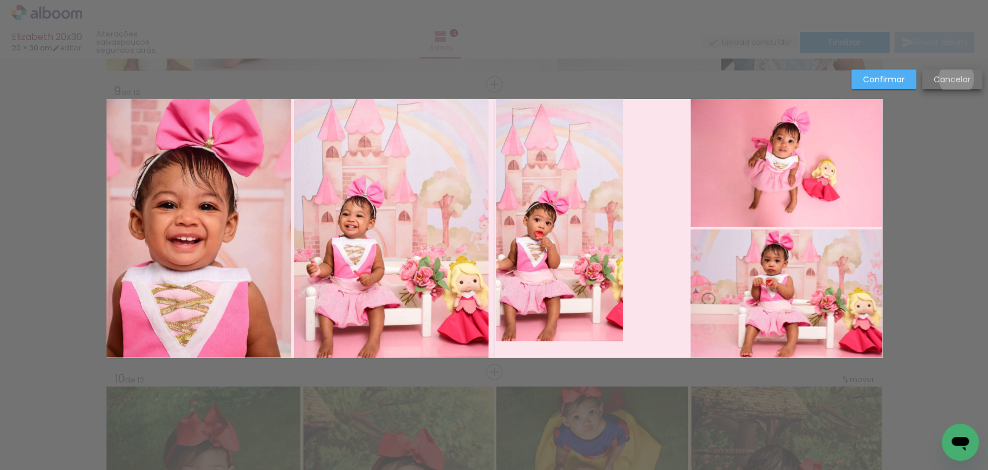
click at [0, 0] on slot "Cancelar" at bounding box center [0, 0] width 0 height 0
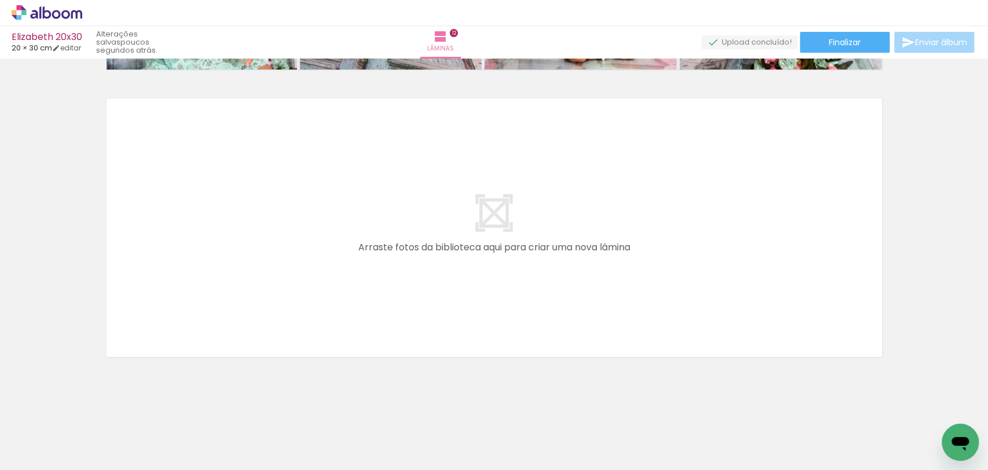
scroll to position [3311, 0]
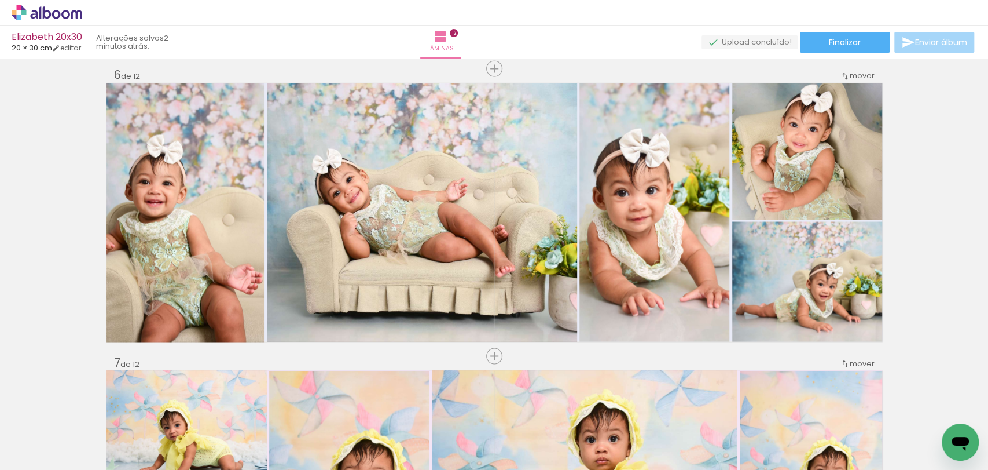
scroll to position [1381, 0]
